Goal: Use online tool/utility: Utilize a website feature to perform a specific function

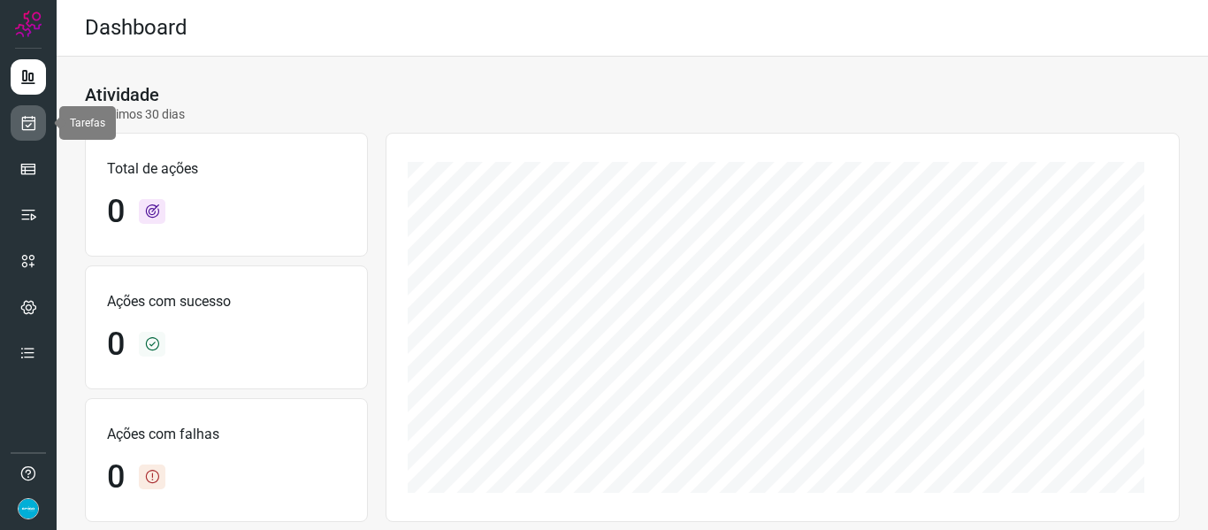
click at [38, 128] on link at bounding box center [28, 122] width 35 height 35
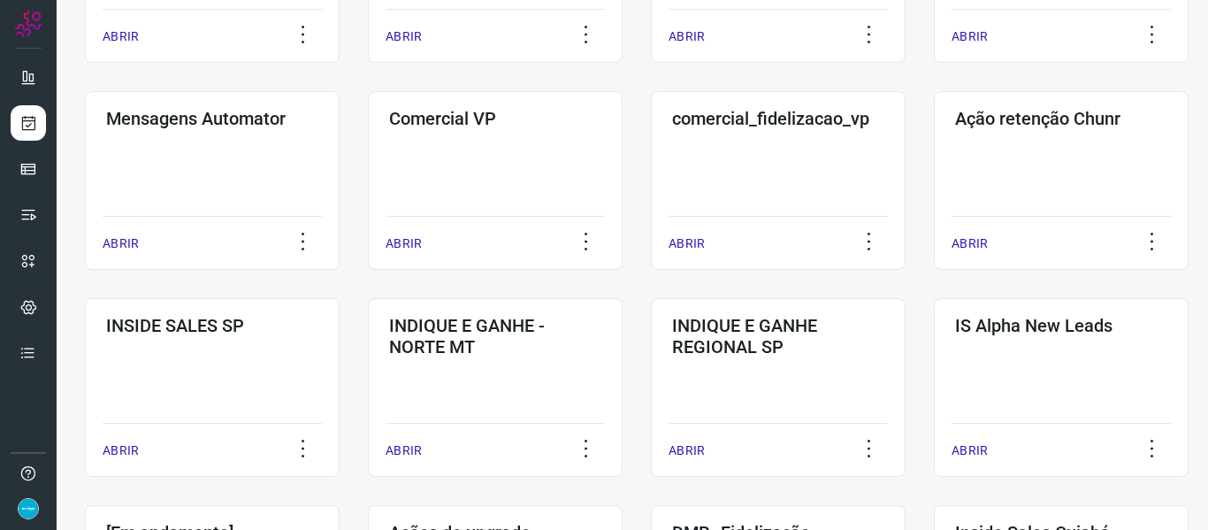
scroll to position [911, 0]
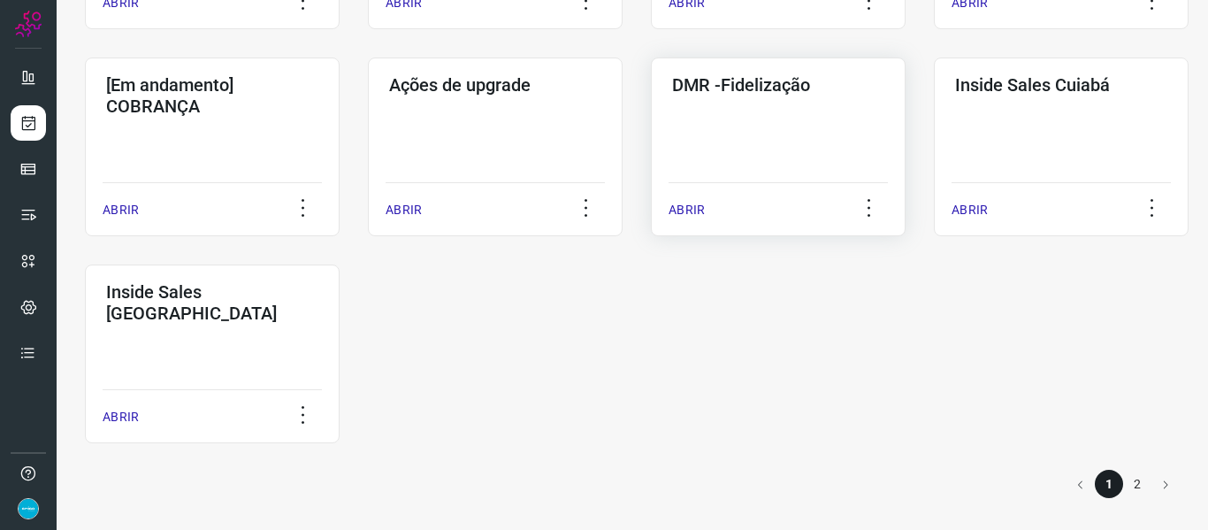
click at [692, 206] on p "ABRIR" at bounding box center [686, 210] width 36 height 19
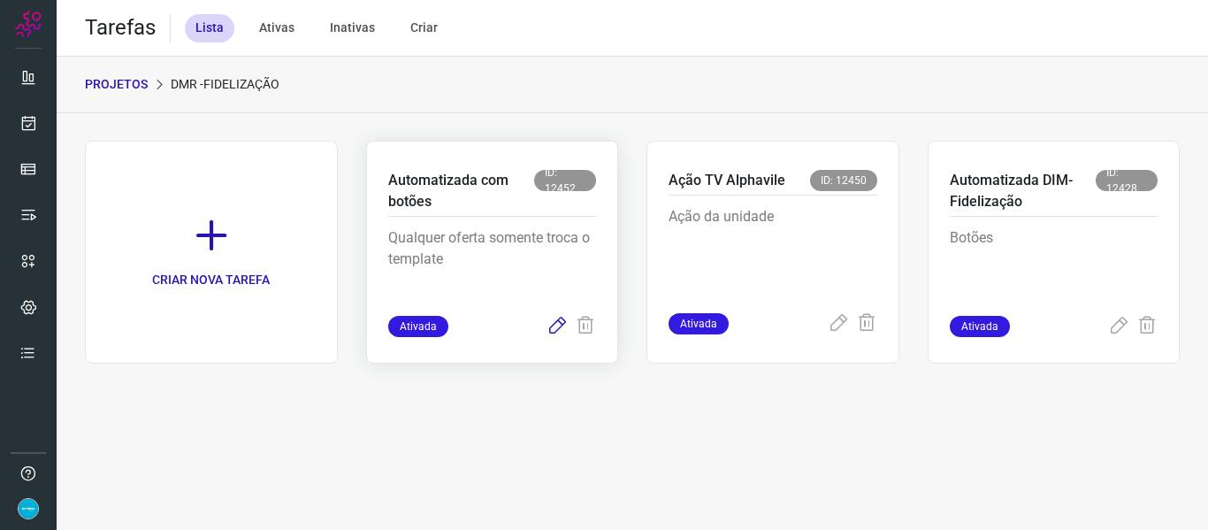
click at [560, 323] on icon at bounding box center [556, 326] width 21 height 21
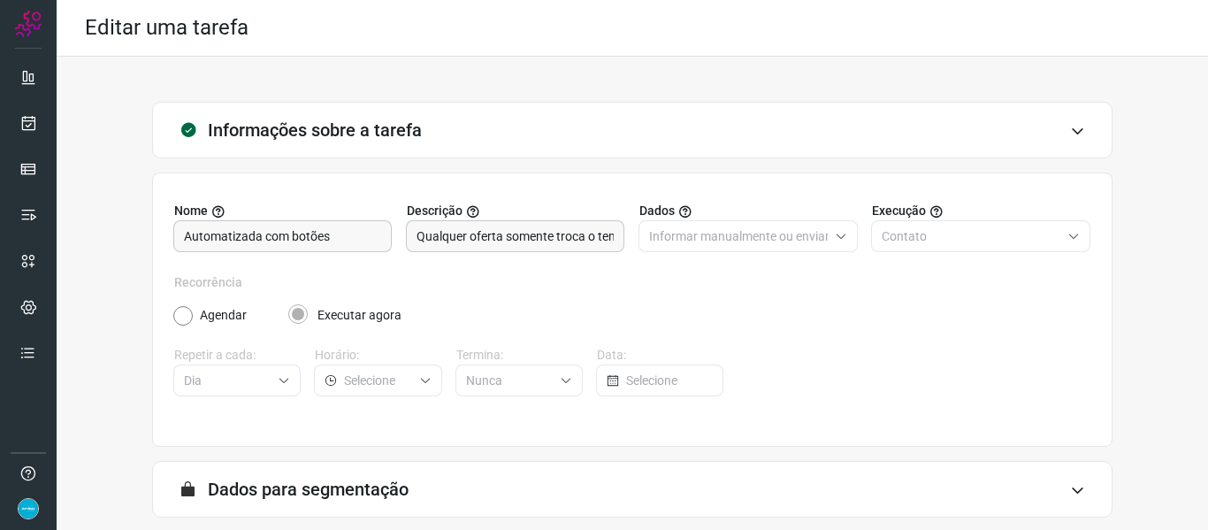
scroll to position [161, 0]
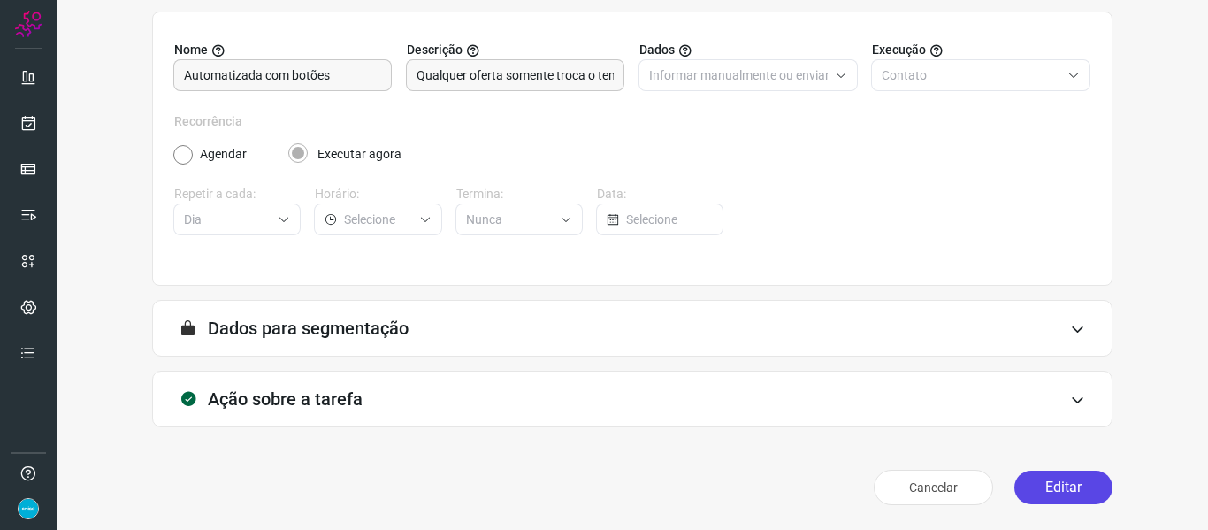
click at [1051, 487] on button "Editar" at bounding box center [1063, 487] width 98 height 34
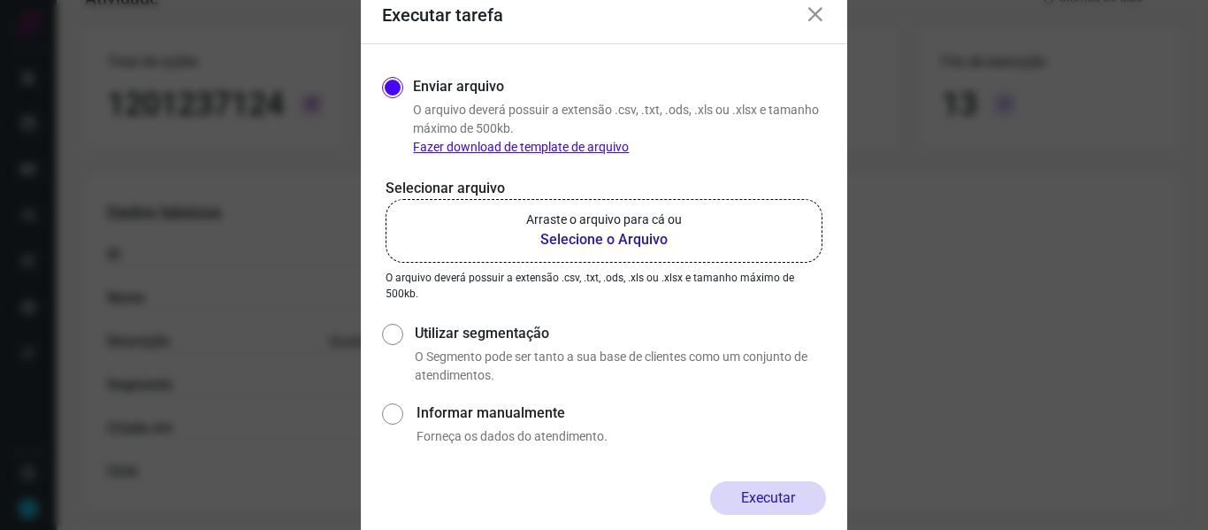
click at [632, 254] on label "Arraste o arquivo para cá ou Selecione o Arquivo" at bounding box center [603, 231] width 437 height 64
click at [0, 0] on input "Arraste o arquivo para cá ou Selecione o Arquivo" at bounding box center [0, 0] width 0 height 0
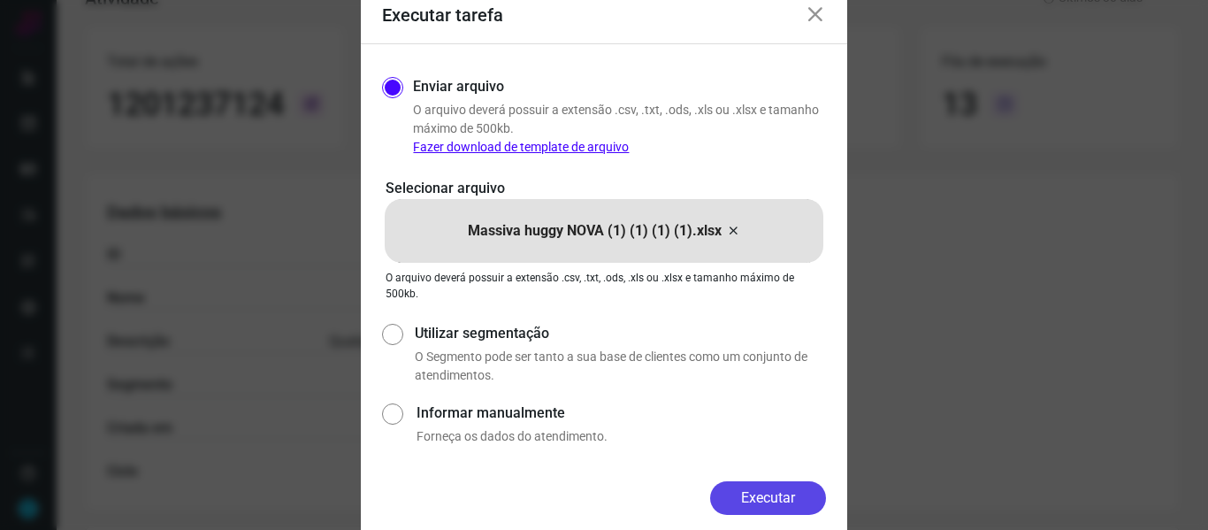
click at [772, 491] on button "Executar" at bounding box center [768, 498] width 116 height 34
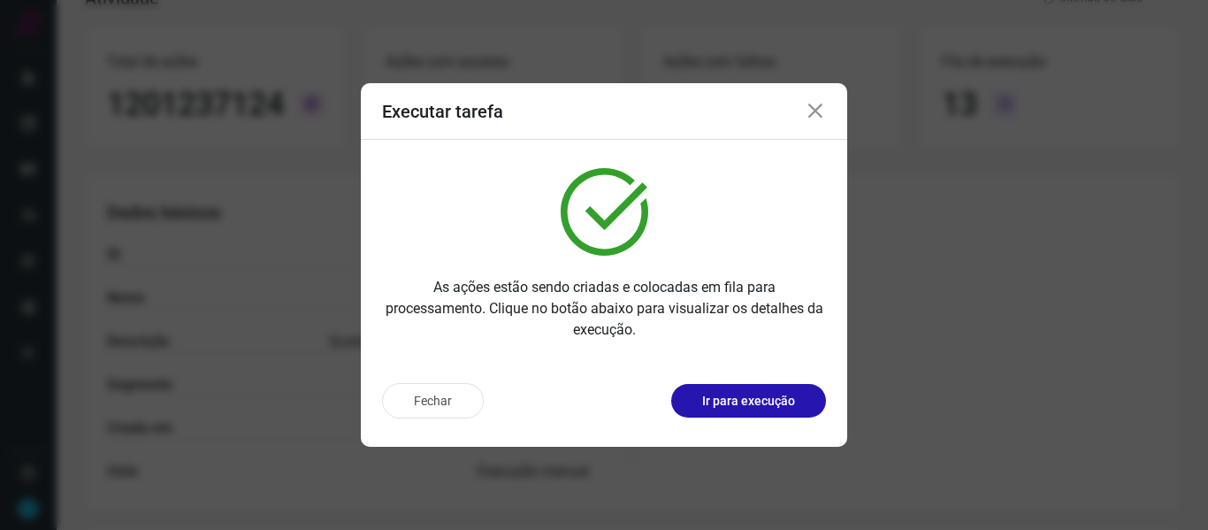
click at [814, 107] on icon at bounding box center [815, 111] width 21 height 21
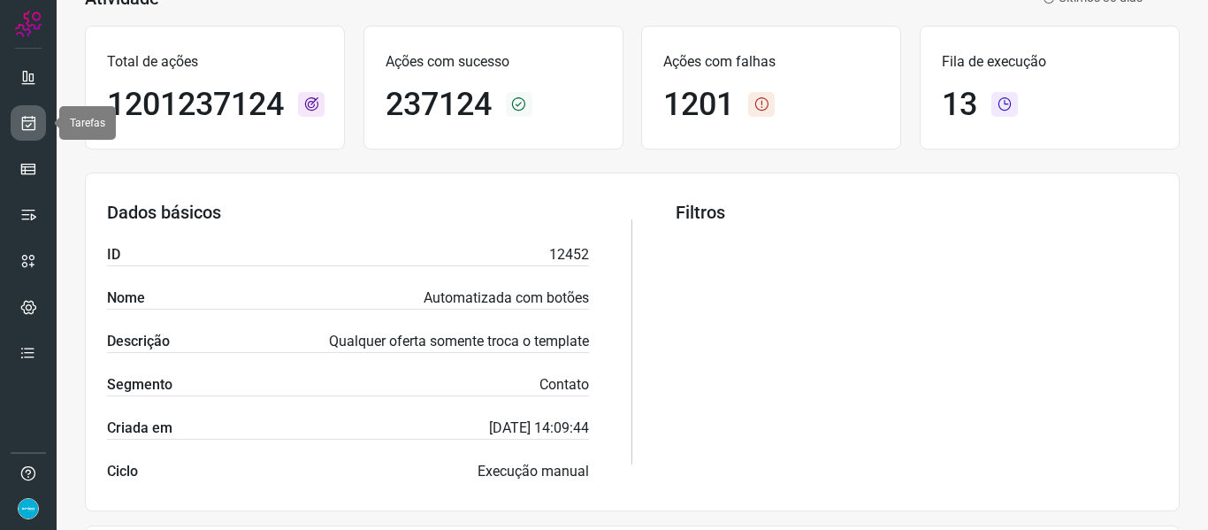
click at [28, 121] on icon at bounding box center [28, 123] width 19 height 18
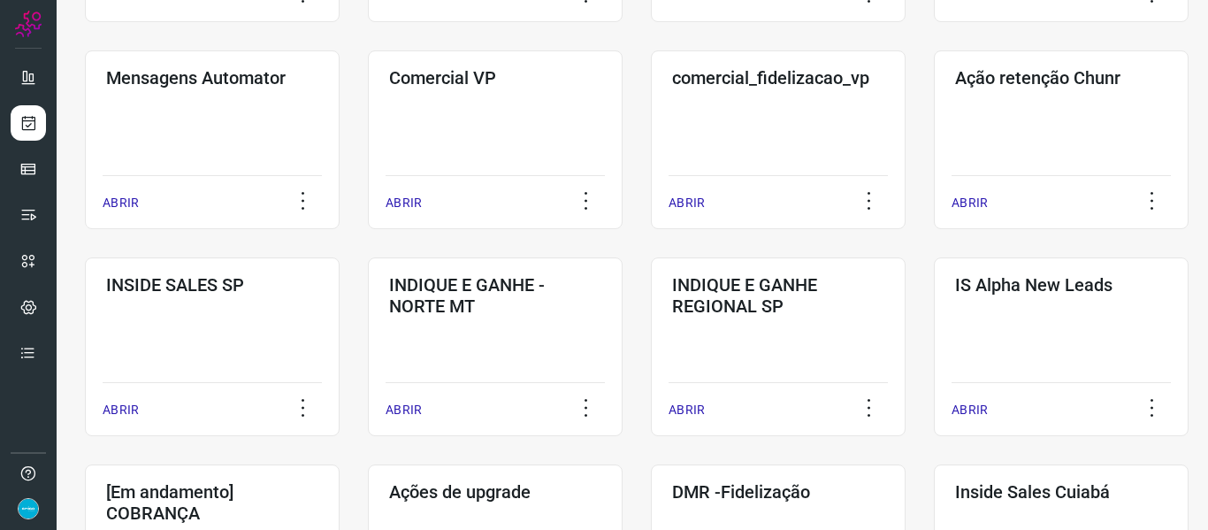
scroll to position [911, 0]
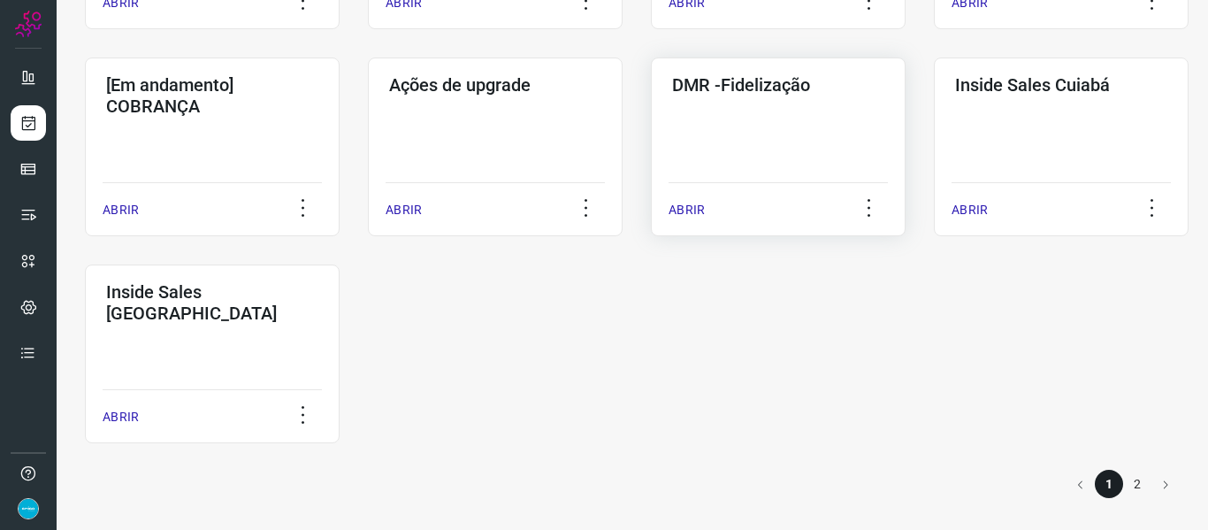
click at [689, 210] on p "ABRIR" at bounding box center [686, 210] width 36 height 19
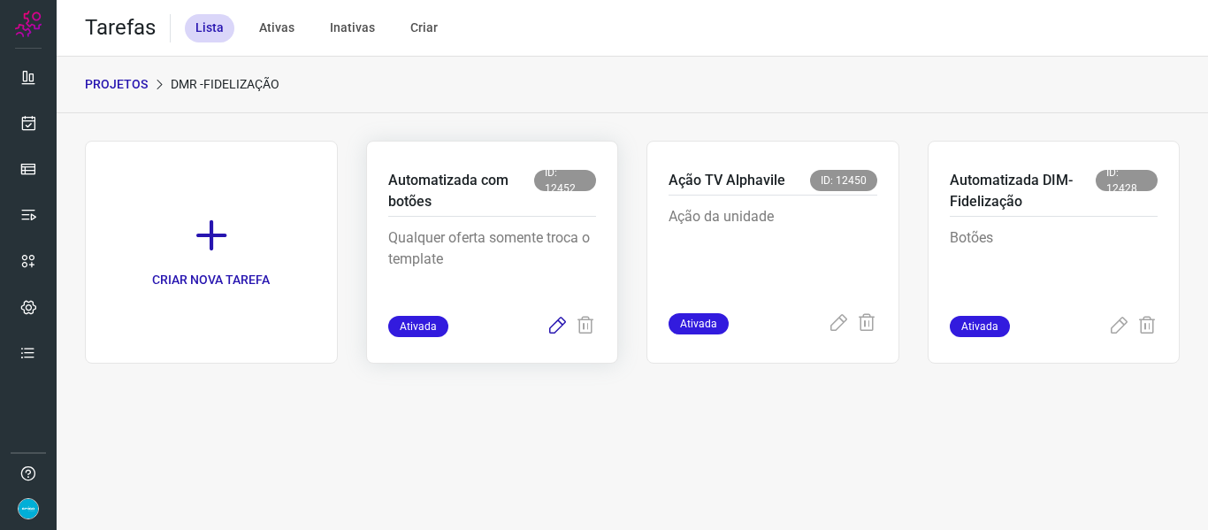
click at [554, 328] on icon at bounding box center [556, 326] width 21 height 21
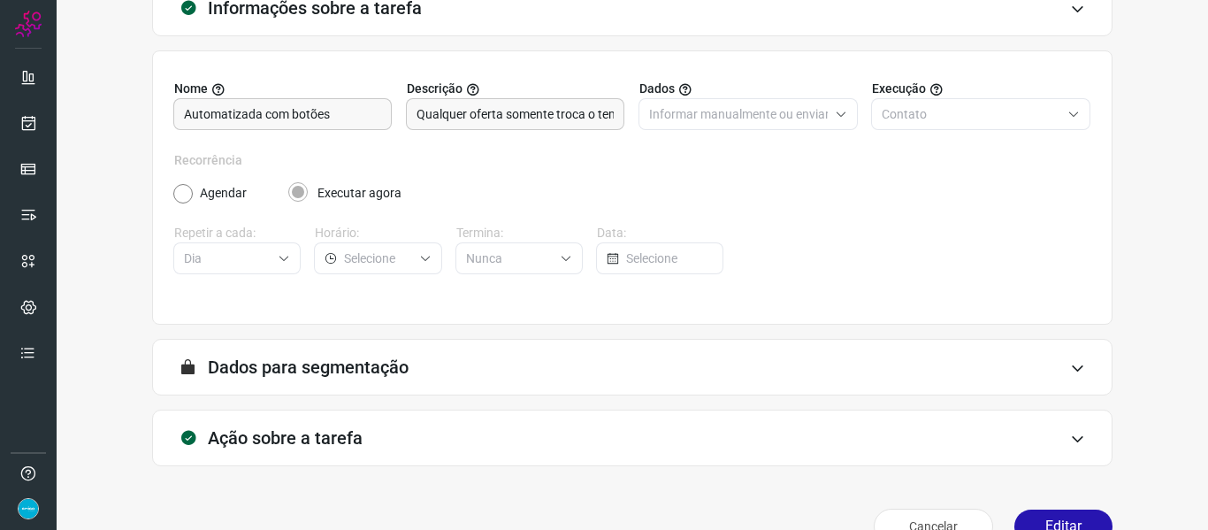
scroll to position [161, 0]
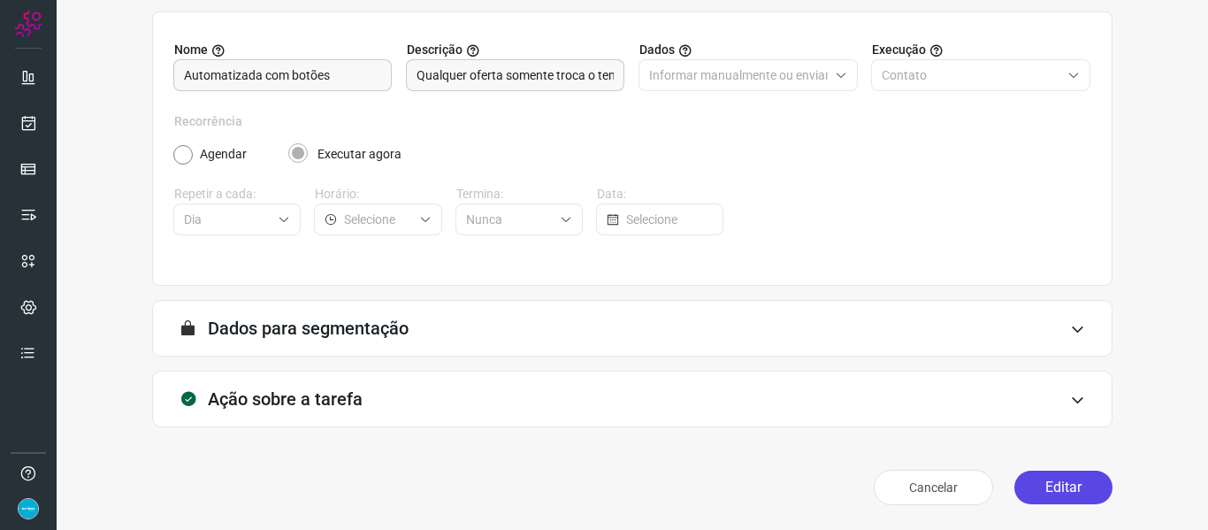
click at [1055, 477] on button "Editar" at bounding box center [1063, 487] width 98 height 34
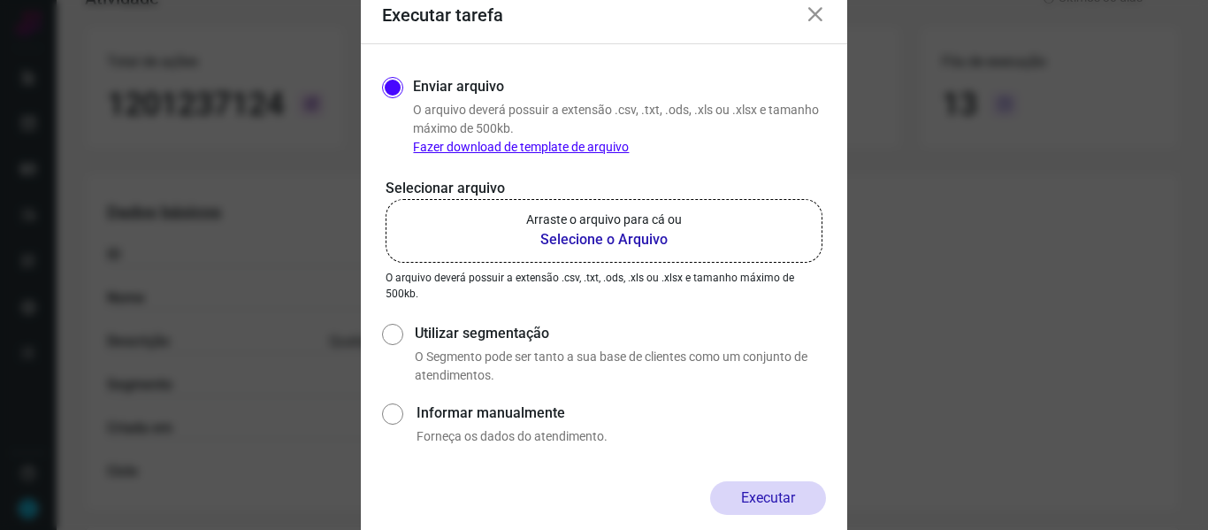
click at [636, 236] on b "Selecione o Arquivo" at bounding box center [604, 239] width 156 height 21
click at [0, 0] on input "Arraste o arquivo para cá ou Selecione o Arquivo" at bounding box center [0, 0] width 0 height 0
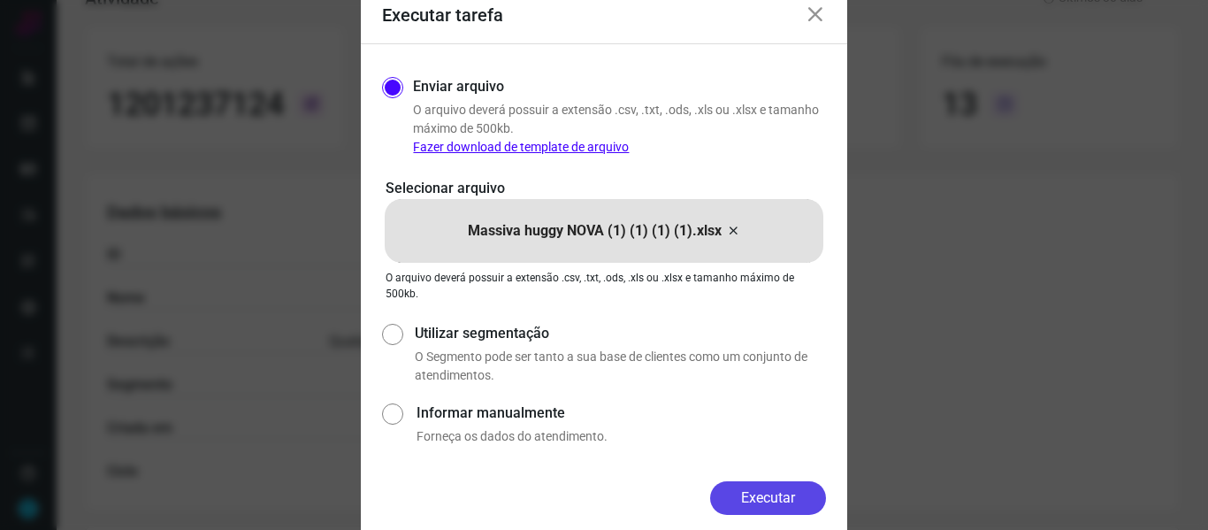
click at [772, 495] on button "Executar" at bounding box center [768, 498] width 116 height 34
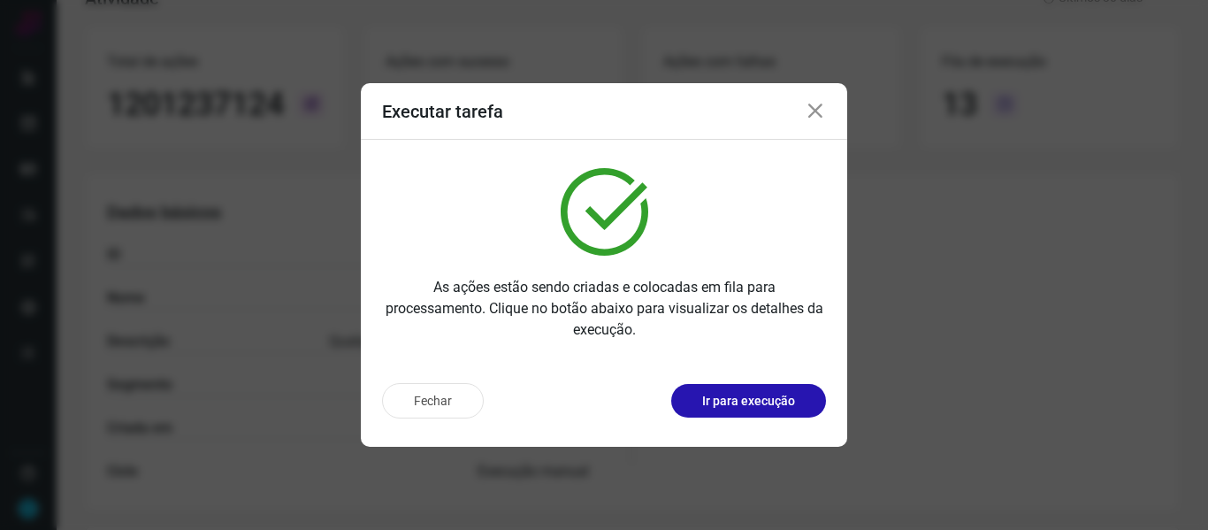
click at [813, 106] on icon at bounding box center [815, 111] width 21 height 21
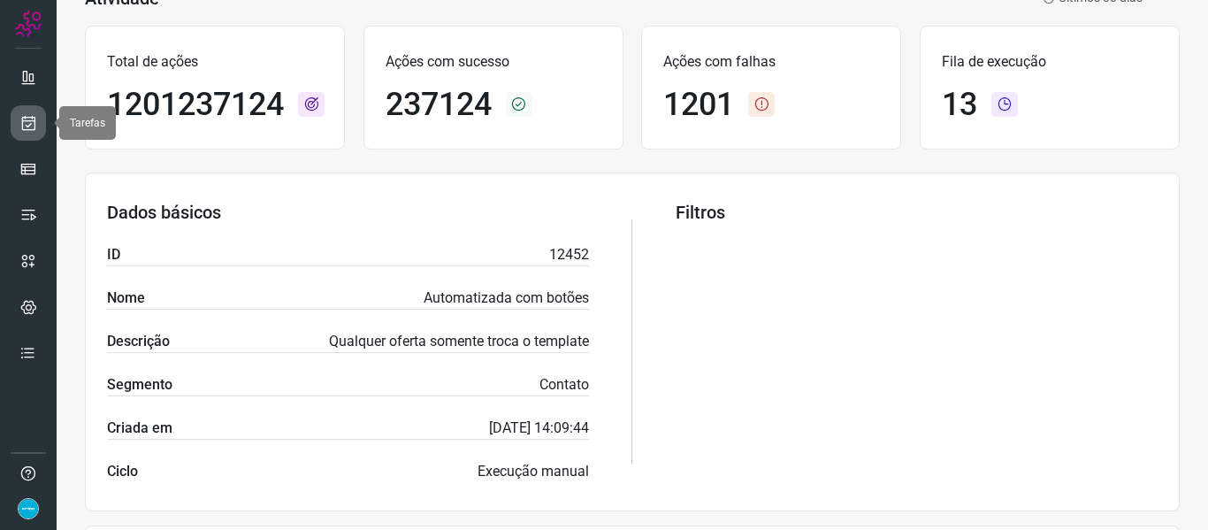
click at [23, 130] on icon at bounding box center [28, 123] width 19 height 18
